Goal: Communication & Community: Answer question/provide support

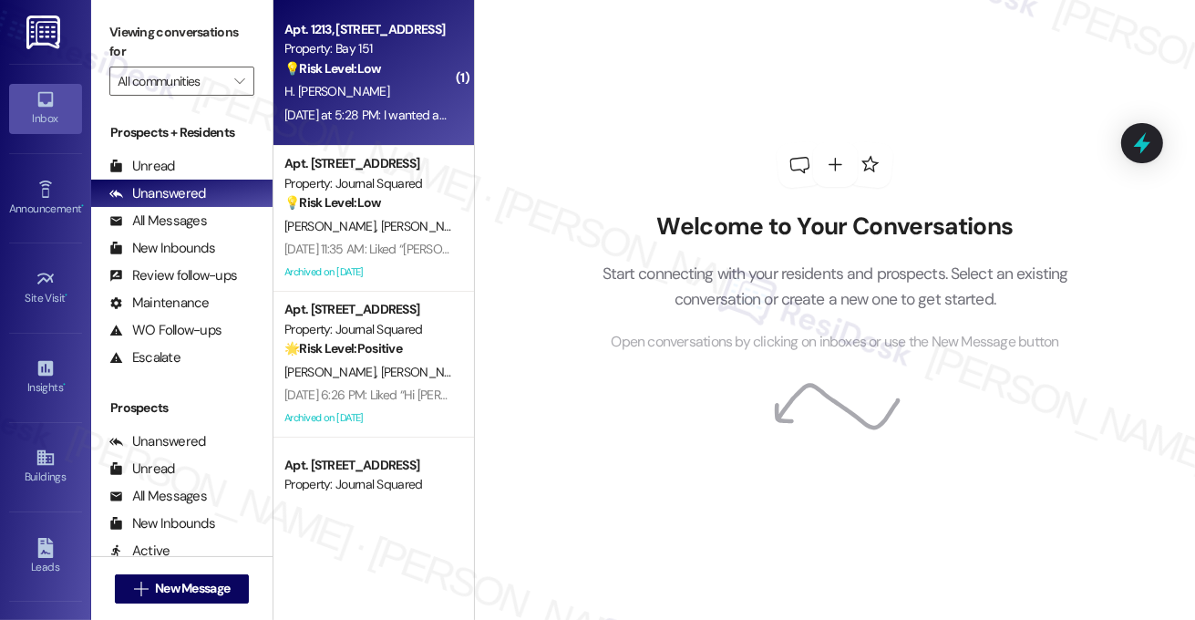
click at [419, 90] on div "H. [PERSON_NAME]" at bounding box center [369, 91] width 172 height 23
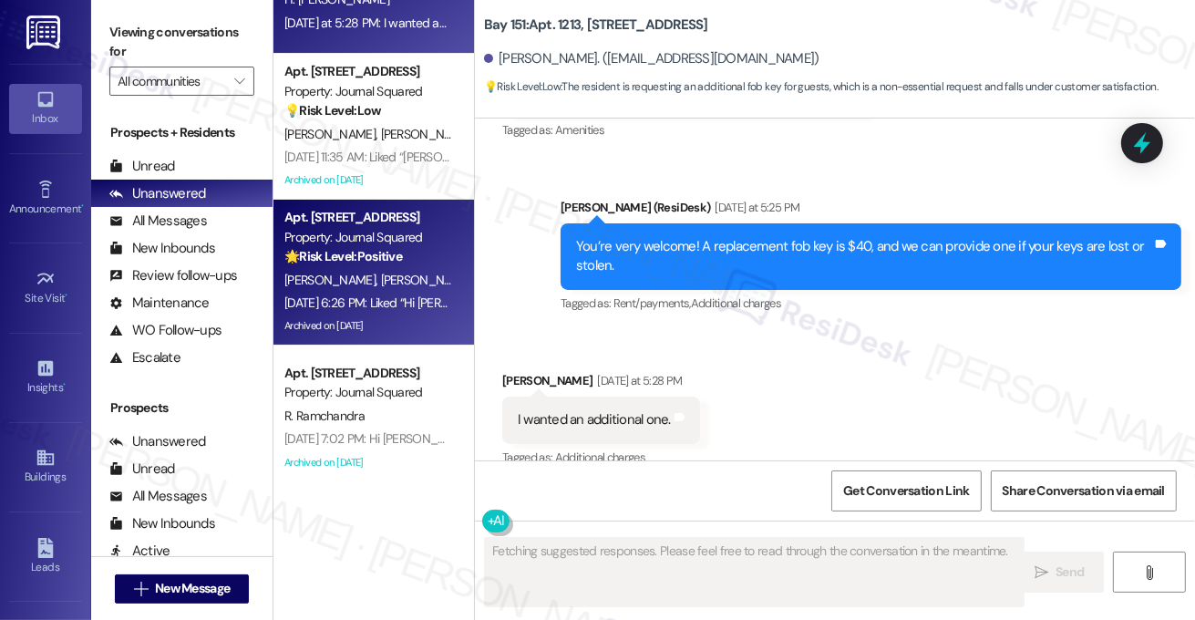
scroll to position [2348, 0]
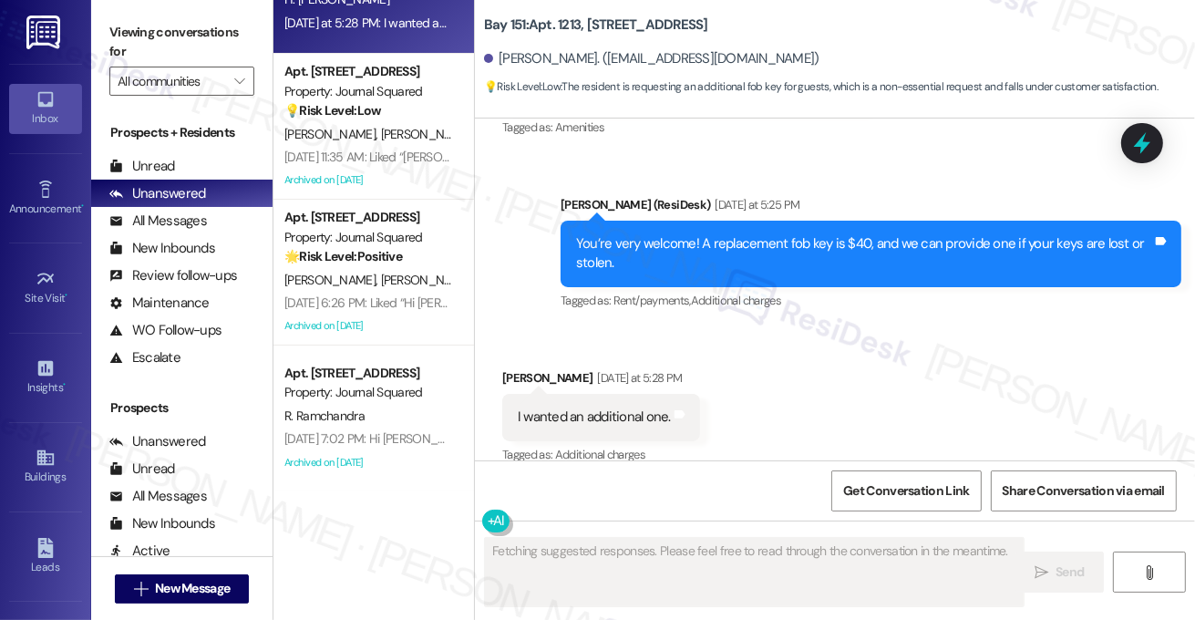
click at [625, 408] on div "I wanted an additional one." at bounding box center [594, 417] width 153 height 19
drag, startPoint x: 625, startPoint y: 396, endPoint x: 617, endPoint y: 403, distance: 11.0
click at [624, 408] on div "I wanted an additional one." at bounding box center [594, 417] width 153 height 19
click at [617, 408] on div "I wanted an additional one." at bounding box center [594, 417] width 153 height 19
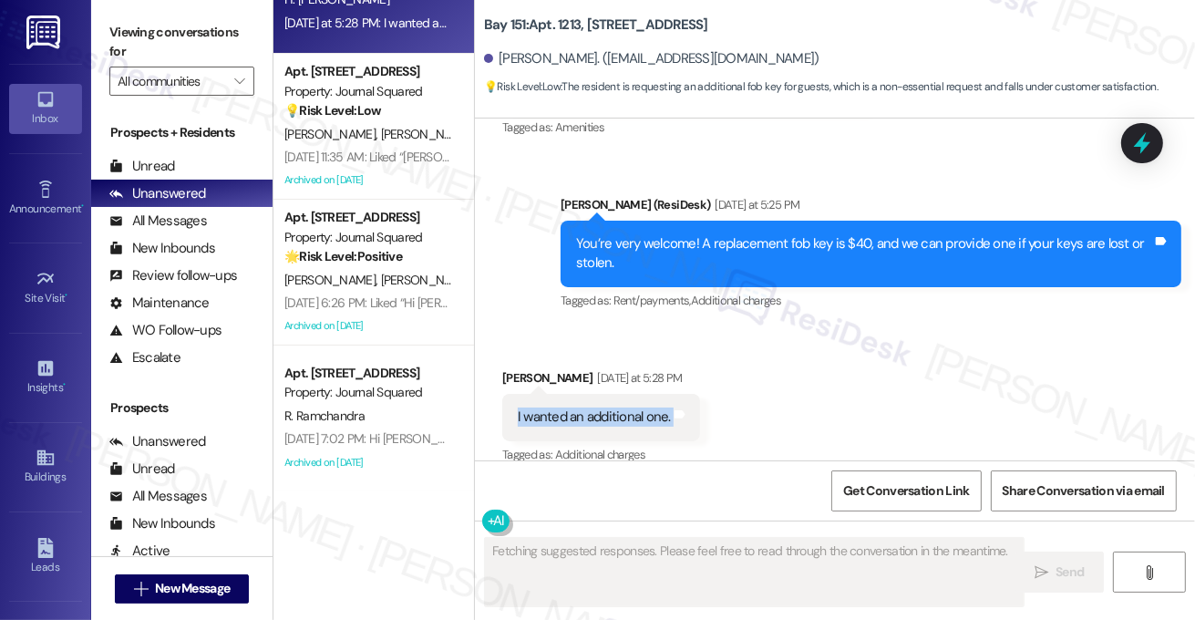
click at [617, 408] on div "I wanted an additional one." at bounding box center [594, 417] width 153 height 19
click at [715, 239] on div "You’re very welcome! A replacement fob key is $40, and we can provide one if yo…" at bounding box center [864, 253] width 576 height 39
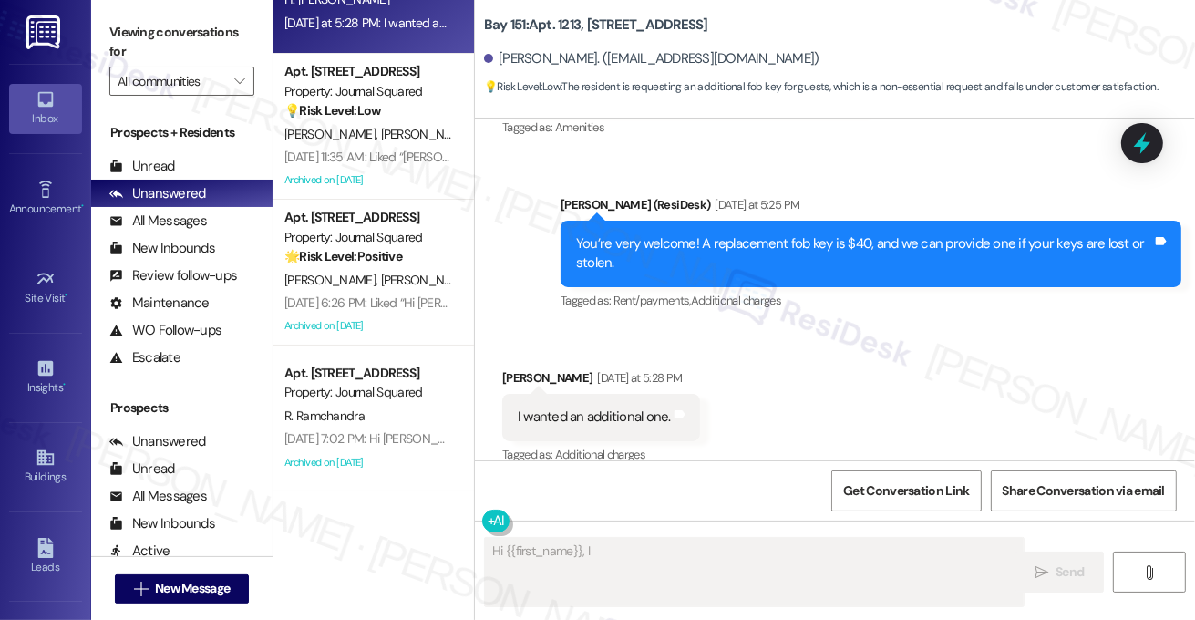
click at [715, 239] on div "You’re very welcome! A replacement fob key is $40, and we can provide one if yo…" at bounding box center [864, 253] width 576 height 39
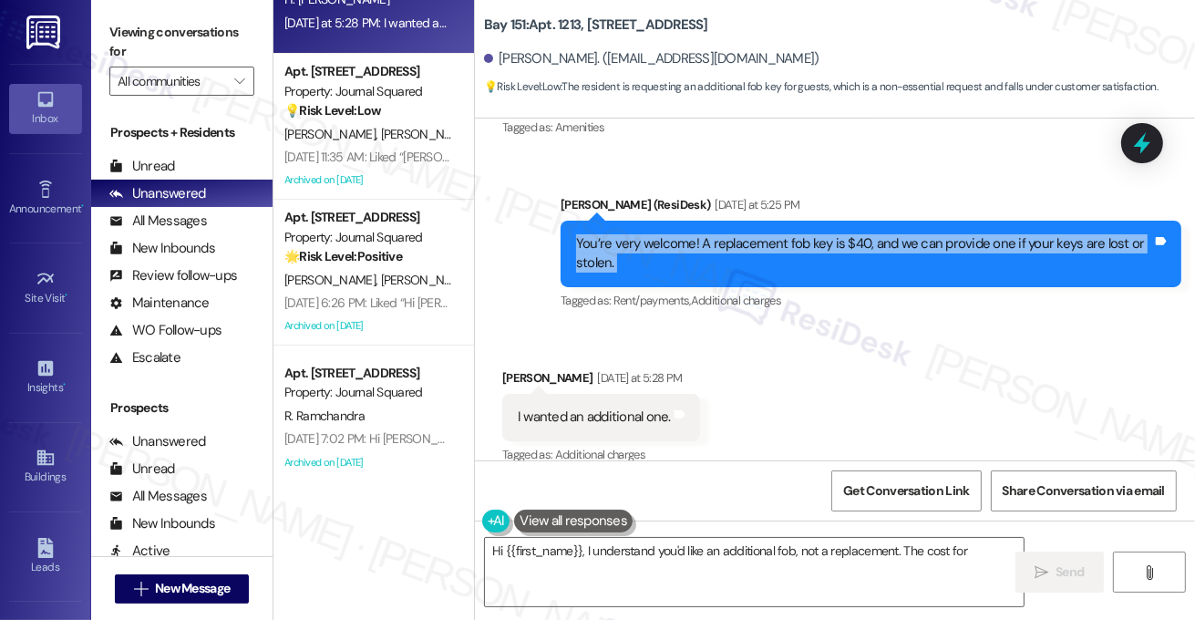
click at [715, 239] on div "You’re very welcome! A replacement fob key is $40, and we can provide one if yo…" at bounding box center [864, 253] width 576 height 39
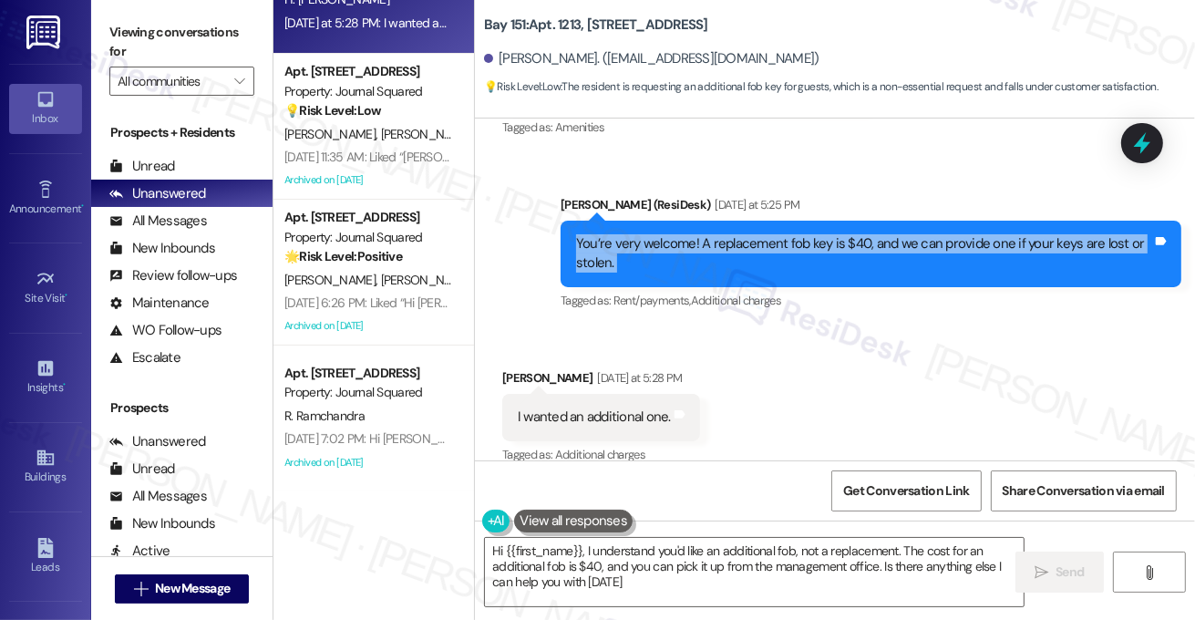
type textarea "Hi {{first_name}}, I understand you'd like an additional fob, not a replacement…"
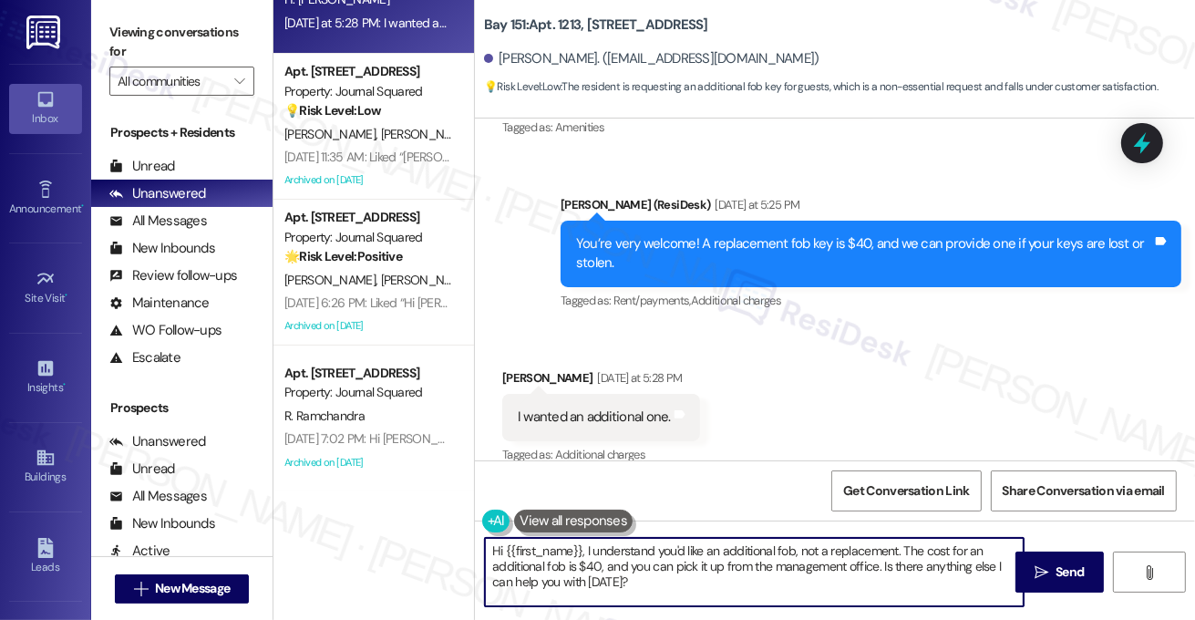
click at [786, 561] on textarea "Hi {{first_name}}, I understand you'd like an additional fob, not a replacement…" at bounding box center [754, 572] width 539 height 68
click at [655, 575] on textarea "Hi {{first_name}}, I understand you'd like an additional fob, not a replacement…" at bounding box center [754, 572] width 539 height 68
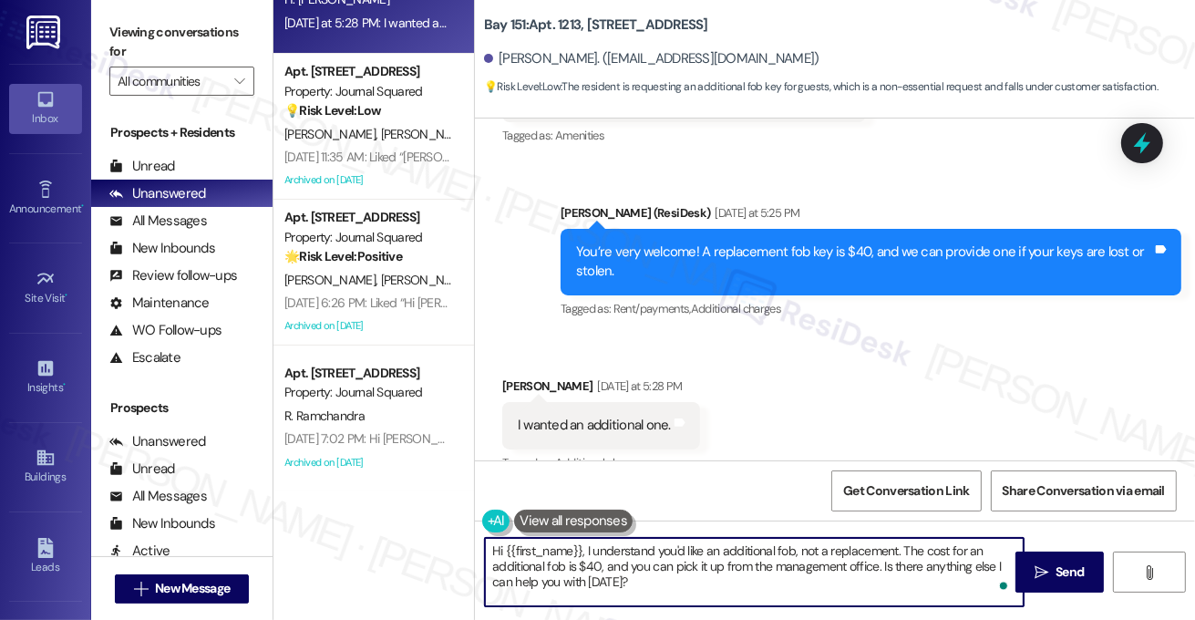
scroll to position [2530, 0]
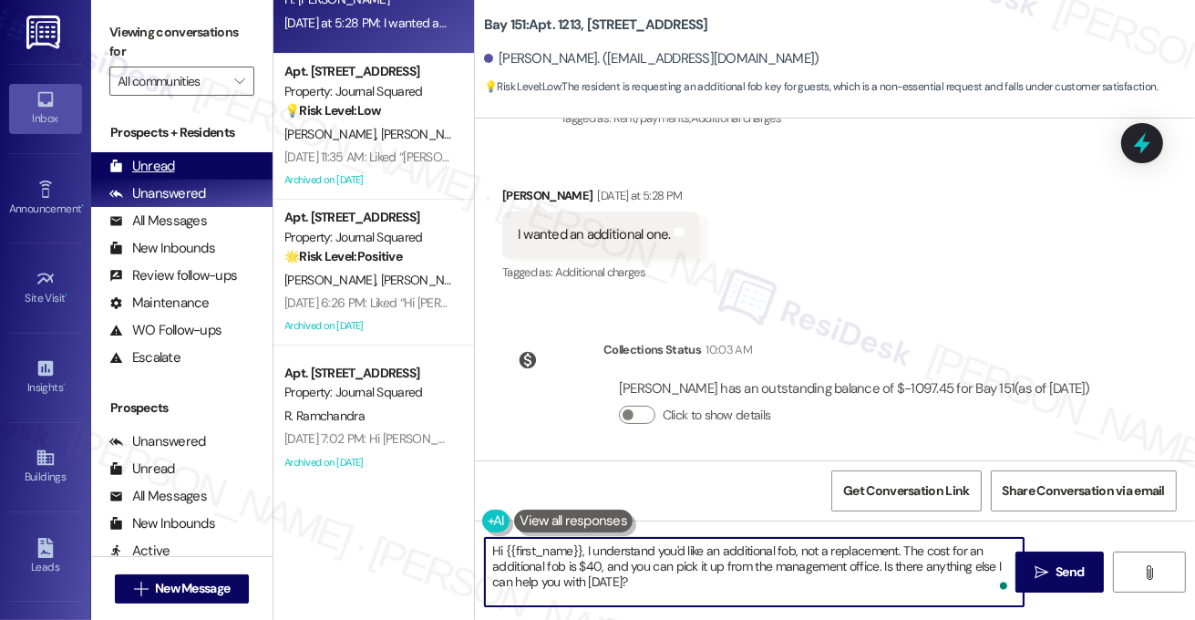
click at [179, 167] on div "Unread (0)" at bounding box center [181, 165] width 181 height 27
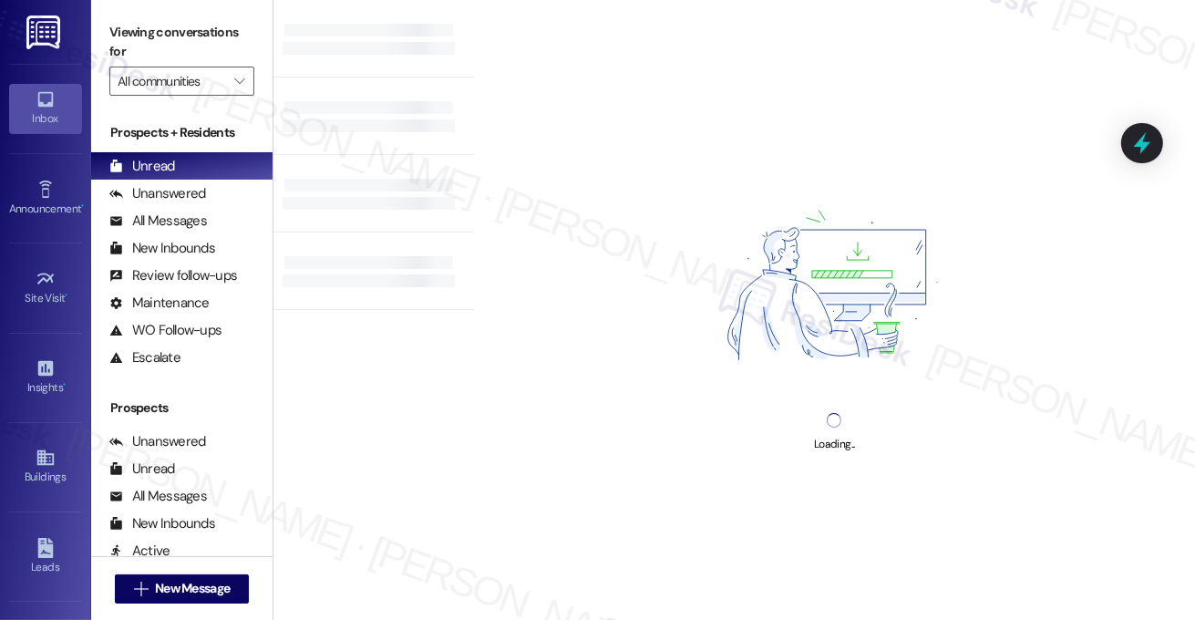
click at [967, 98] on div "Loading..." at bounding box center [834, 310] width 721 height 620
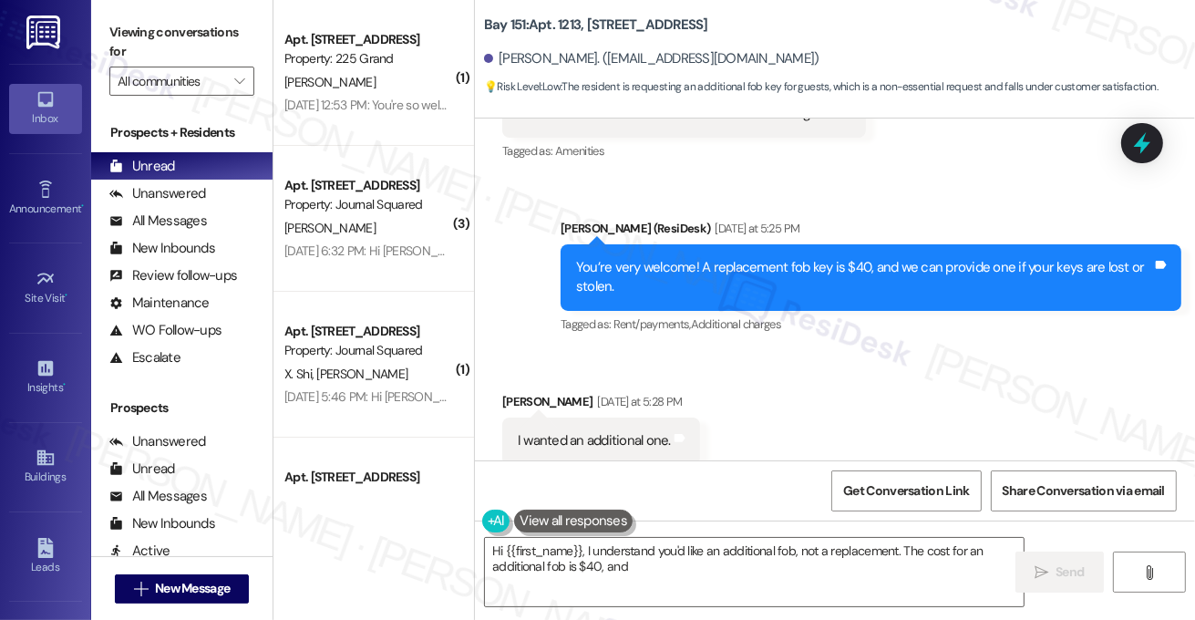
scroll to position [2348, 0]
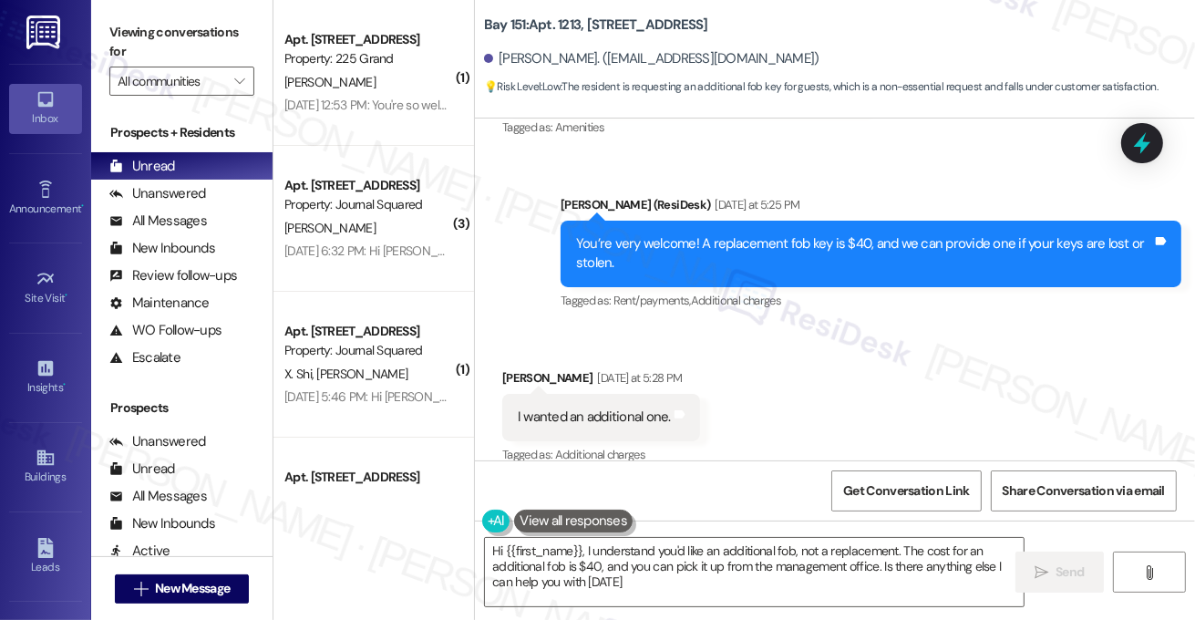
type textarea "Hi {{first_name}}, I understand you'd like an additional fob, not a replacement…"
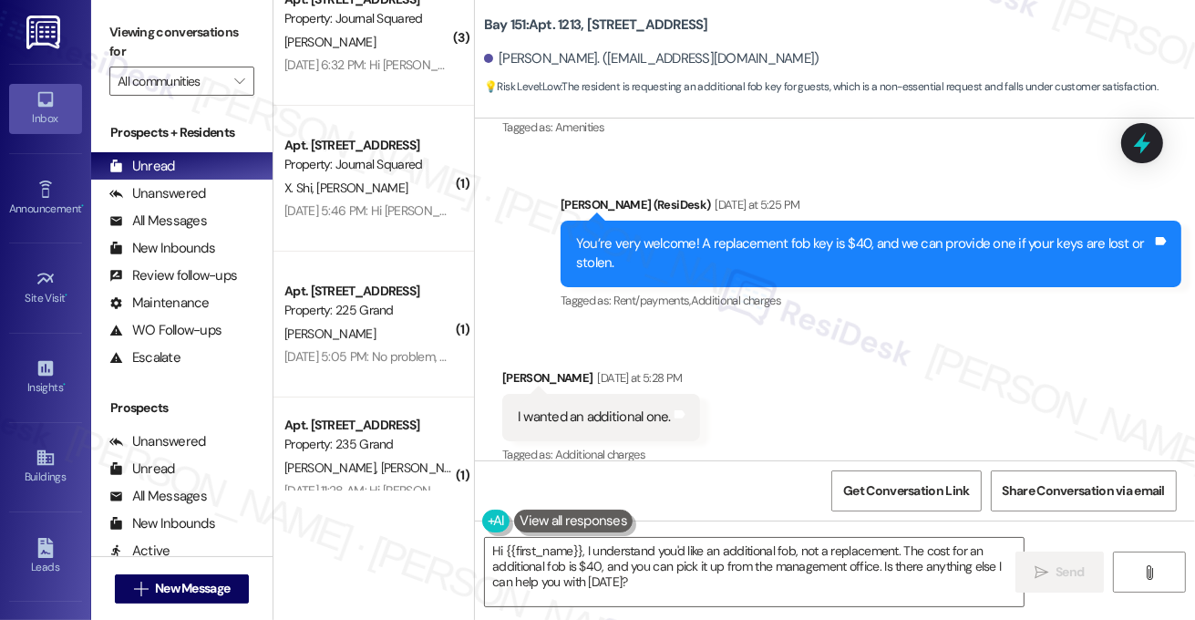
scroll to position [0, 0]
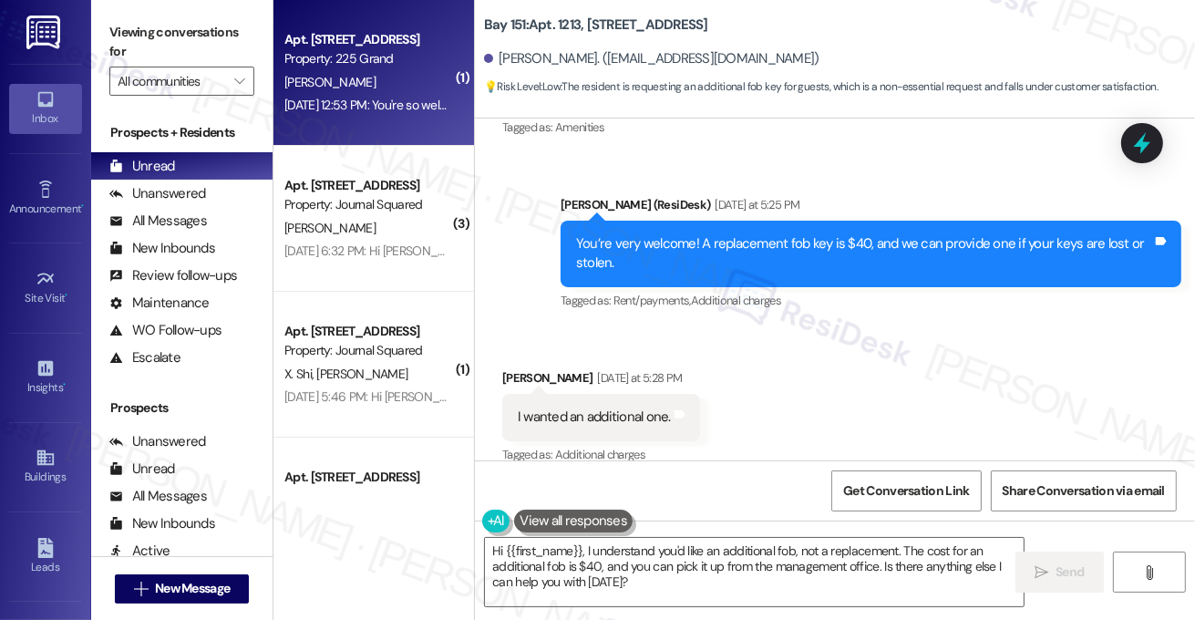
click at [391, 87] on div "[PERSON_NAME]" at bounding box center [369, 82] width 172 height 23
type textarea "Hi {{first_name}}, I understand you'd like an additional fob, not a replacement…"
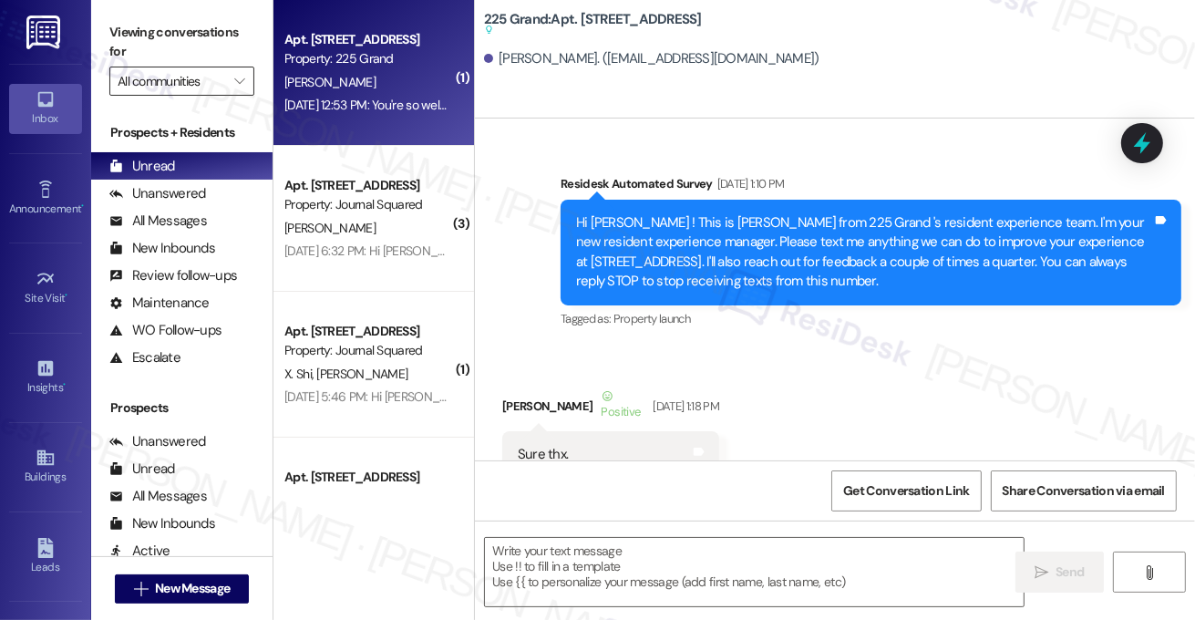
type textarea "Fetching suggested responses. Please feel free to read through the conversation…"
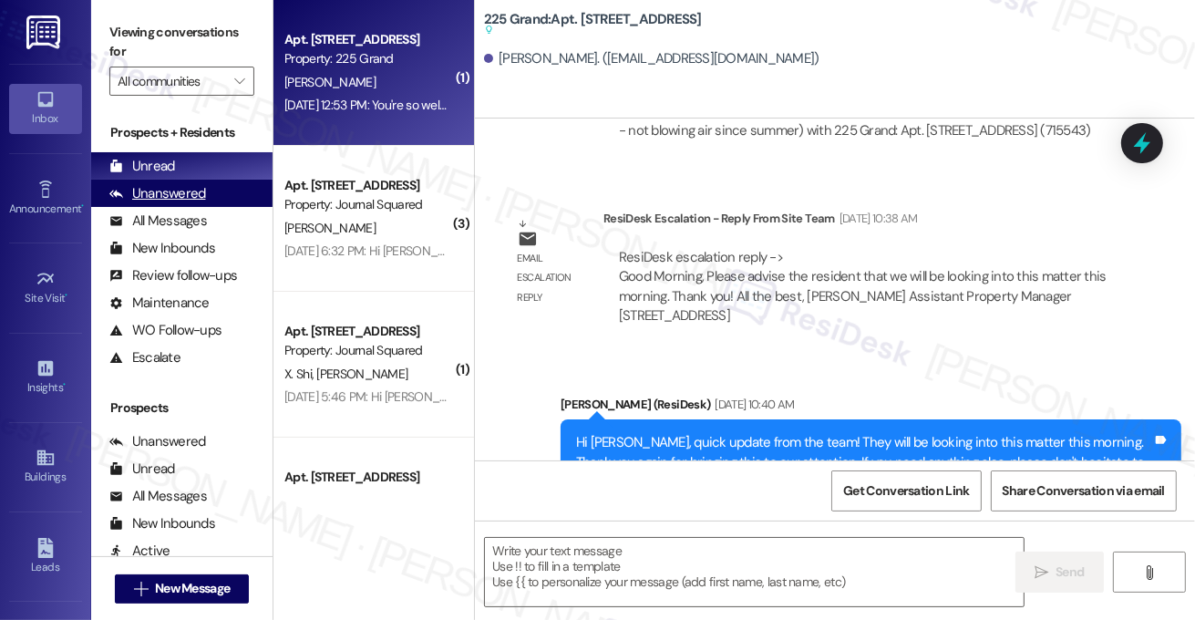
click at [182, 189] on div "Unanswered" at bounding box center [157, 193] width 97 height 19
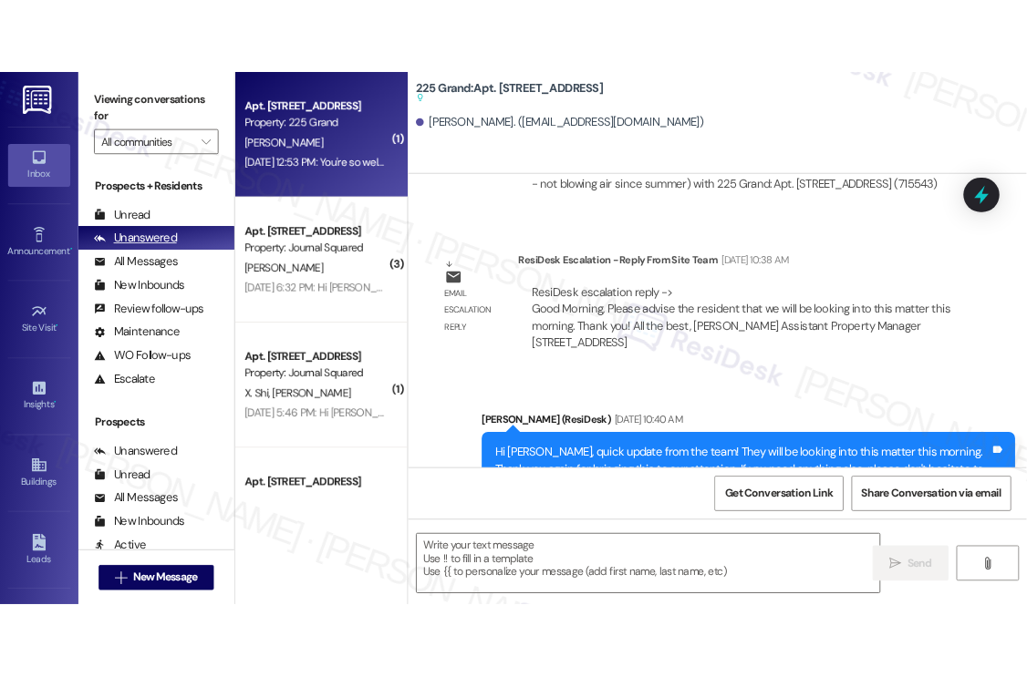
scroll to position [34956, 0]
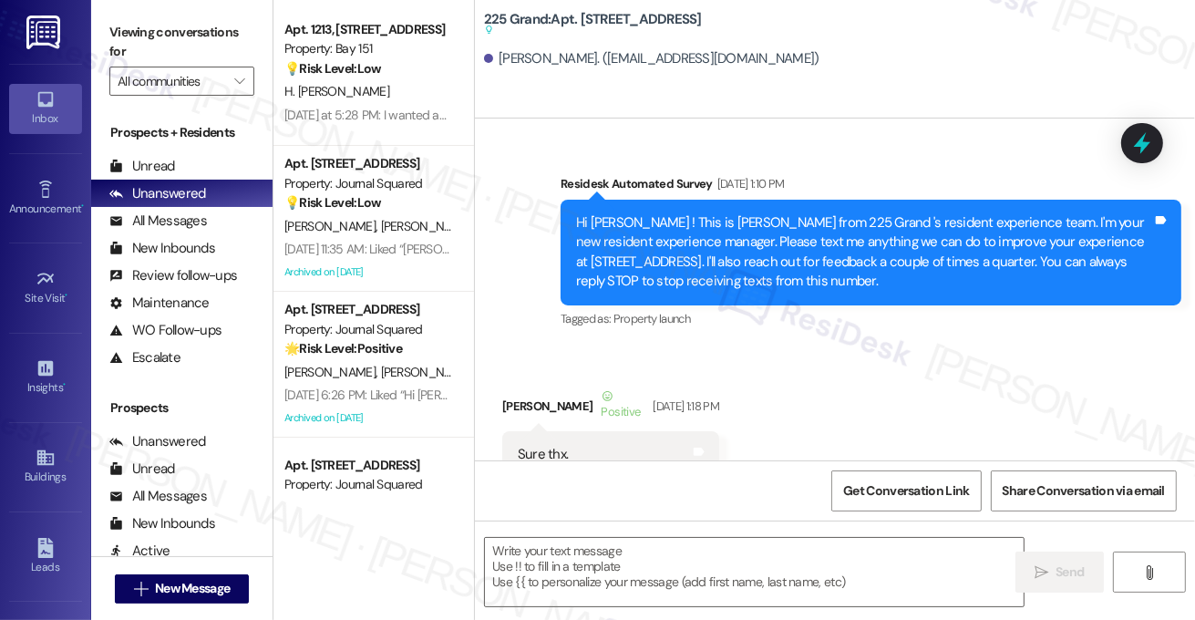
type textarea "Fetching suggested responses. Please feel free to read through the conversation…"
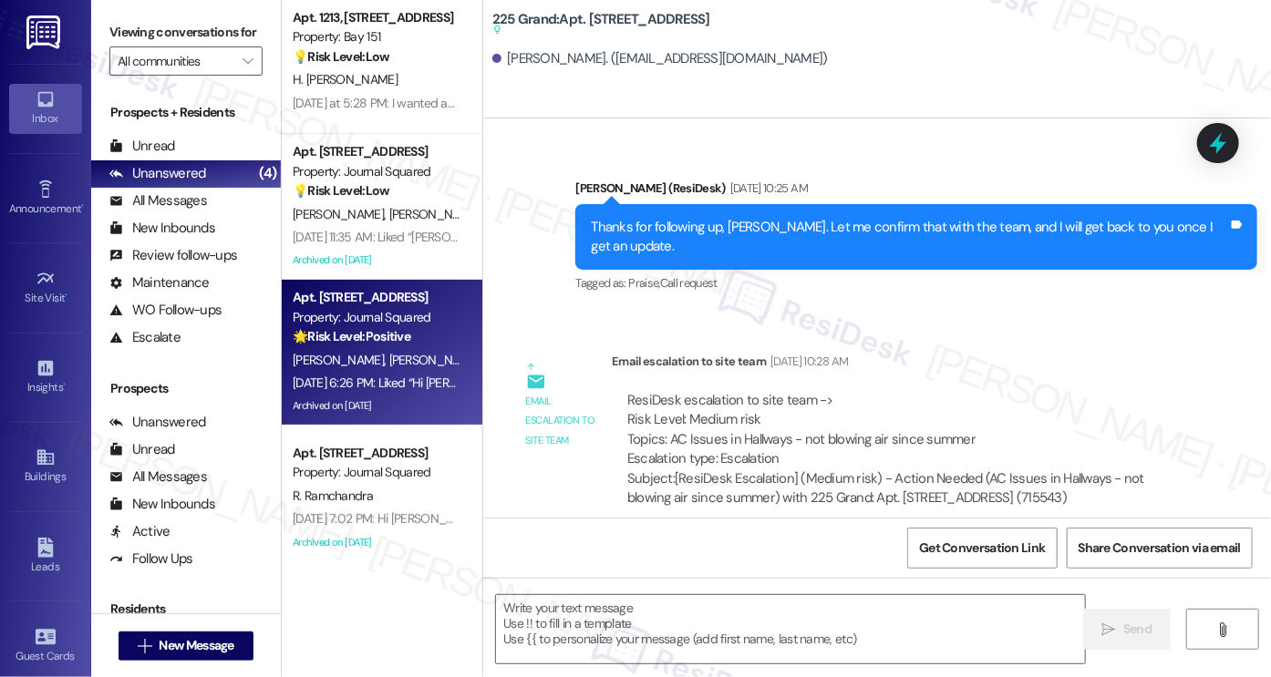
scroll to position [0, 0]
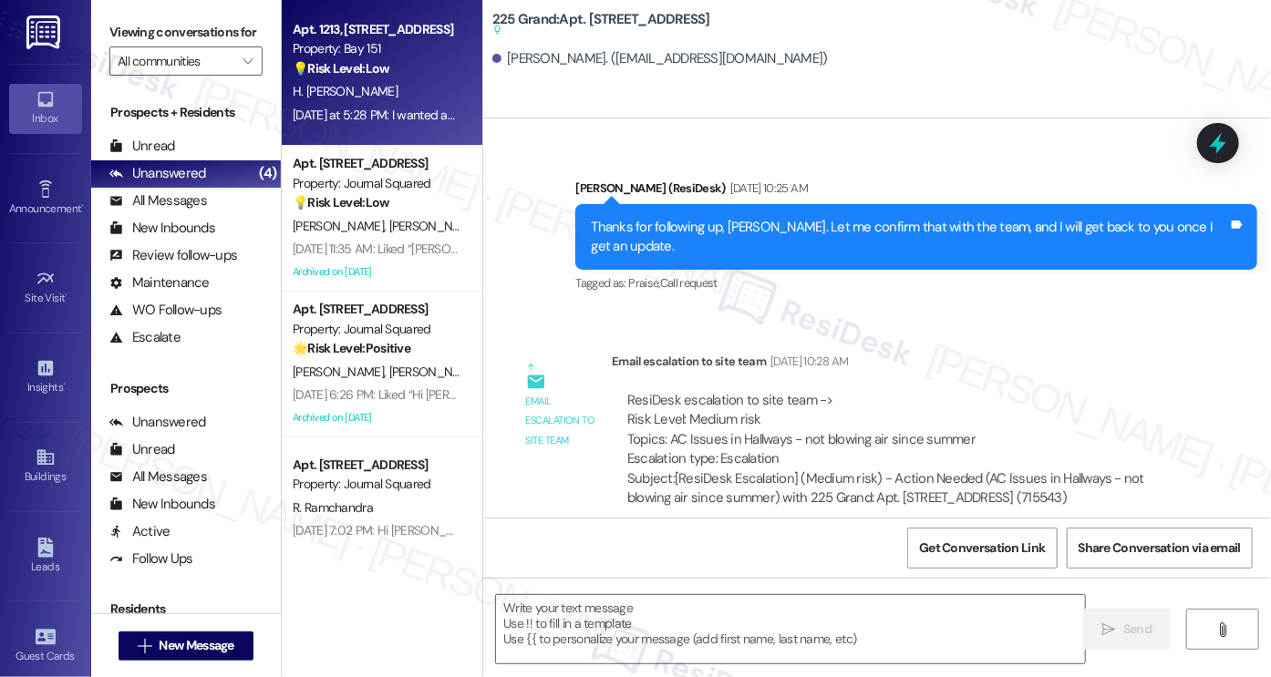
click at [407, 88] on div "H. [PERSON_NAME]" at bounding box center [377, 91] width 172 height 23
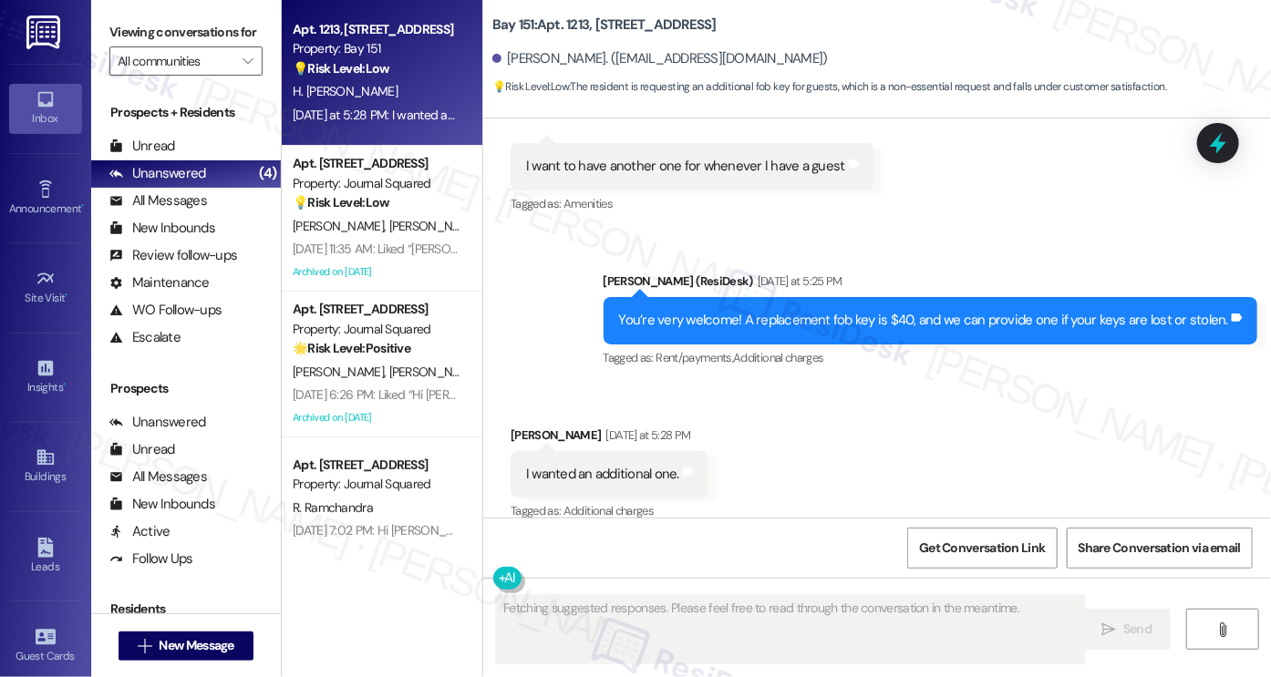
scroll to position [2593, 0]
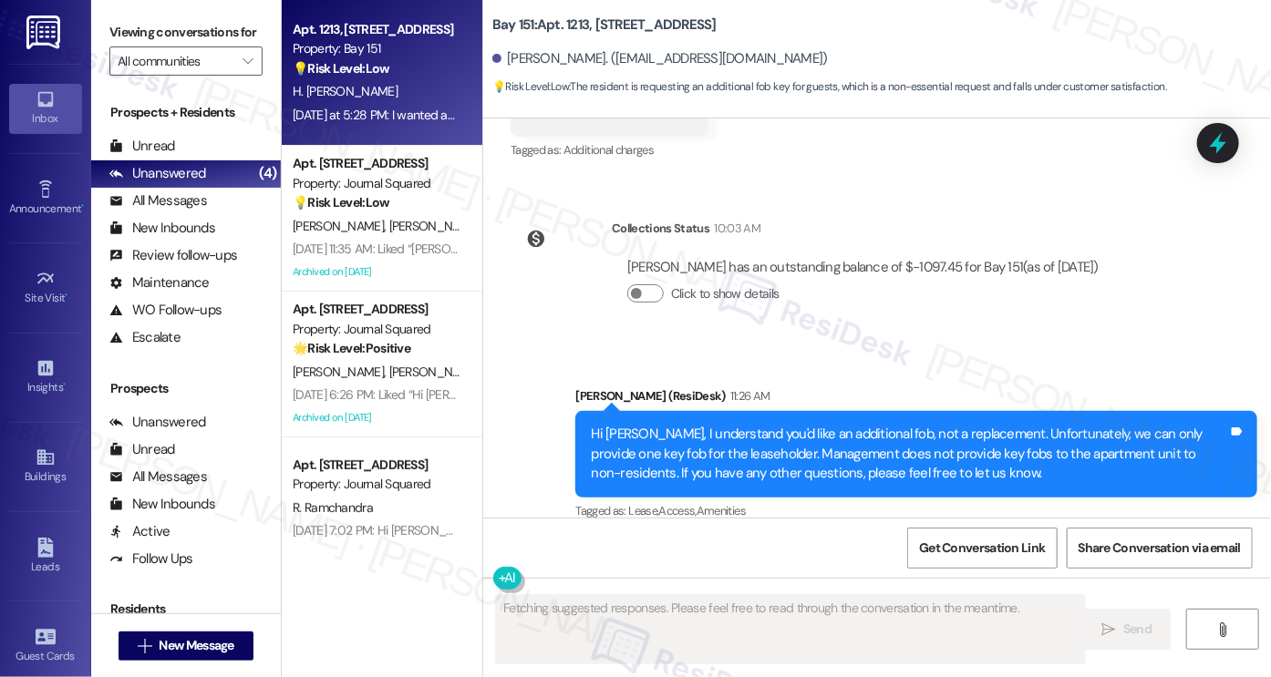
click at [697, 425] on div "Hi [PERSON_NAME], I understand you'd like an additional fob, not a replacement.…" at bounding box center [909, 454] width 637 height 58
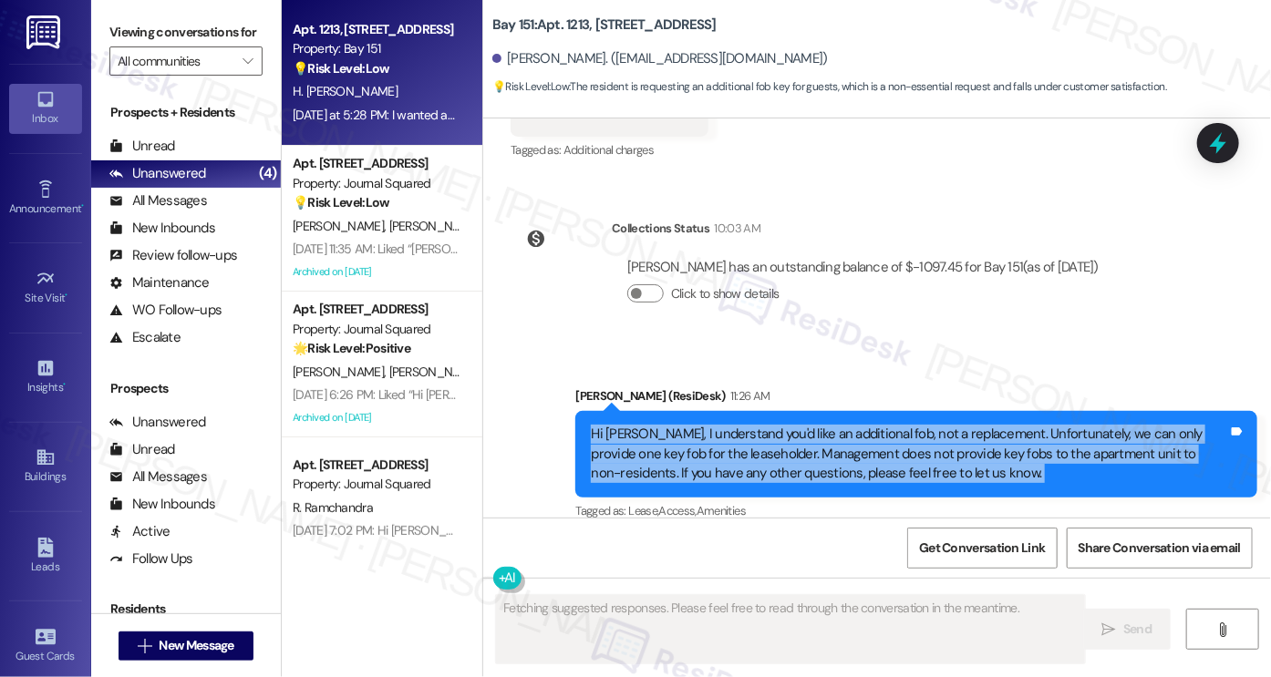
click at [697, 425] on div "Hi [PERSON_NAME], I understand you'd like an additional fob, not a replacement.…" at bounding box center [909, 454] width 637 height 58
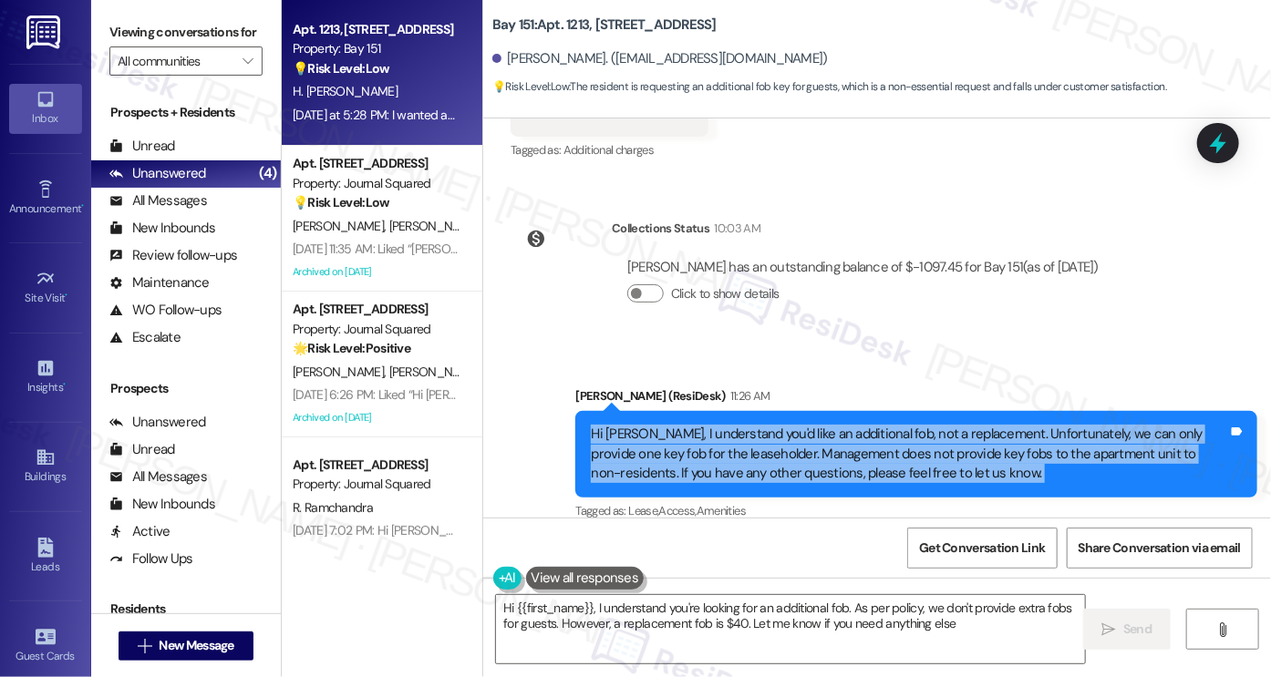
type textarea "Hi {{first_name}}, I understand you're looking for an additional fob. As per po…"
